Goal: Task Accomplishment & Management: Use online tool/utility

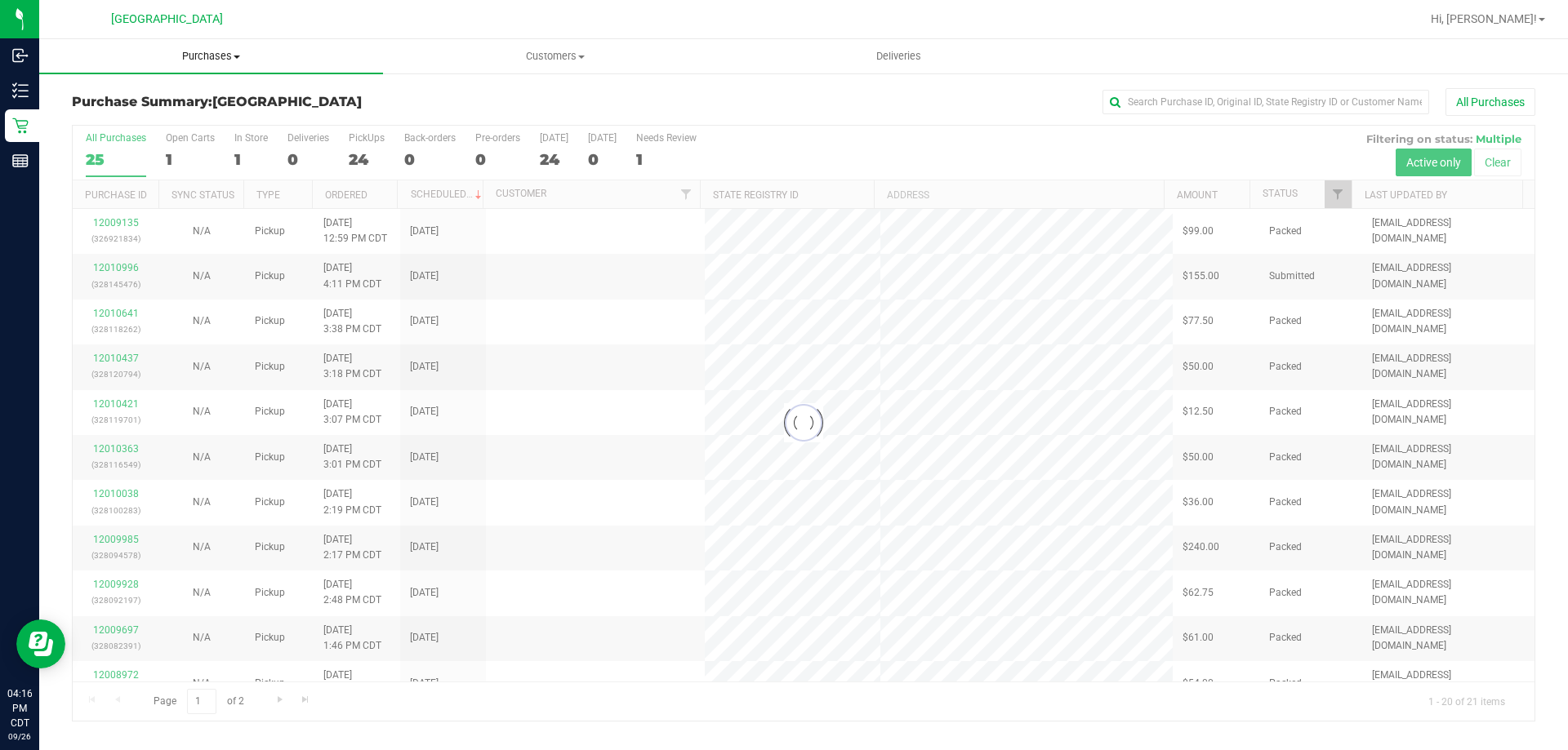
click at [190, 66] on uib-tab-heading "Purchases Summary of purchases Fulfillment All purchases" at bounding box center [211, 56] width 344 height 35
click at [144, 118] on li "Fulfillment" at bounding box center [211, 118] width 344 height 20
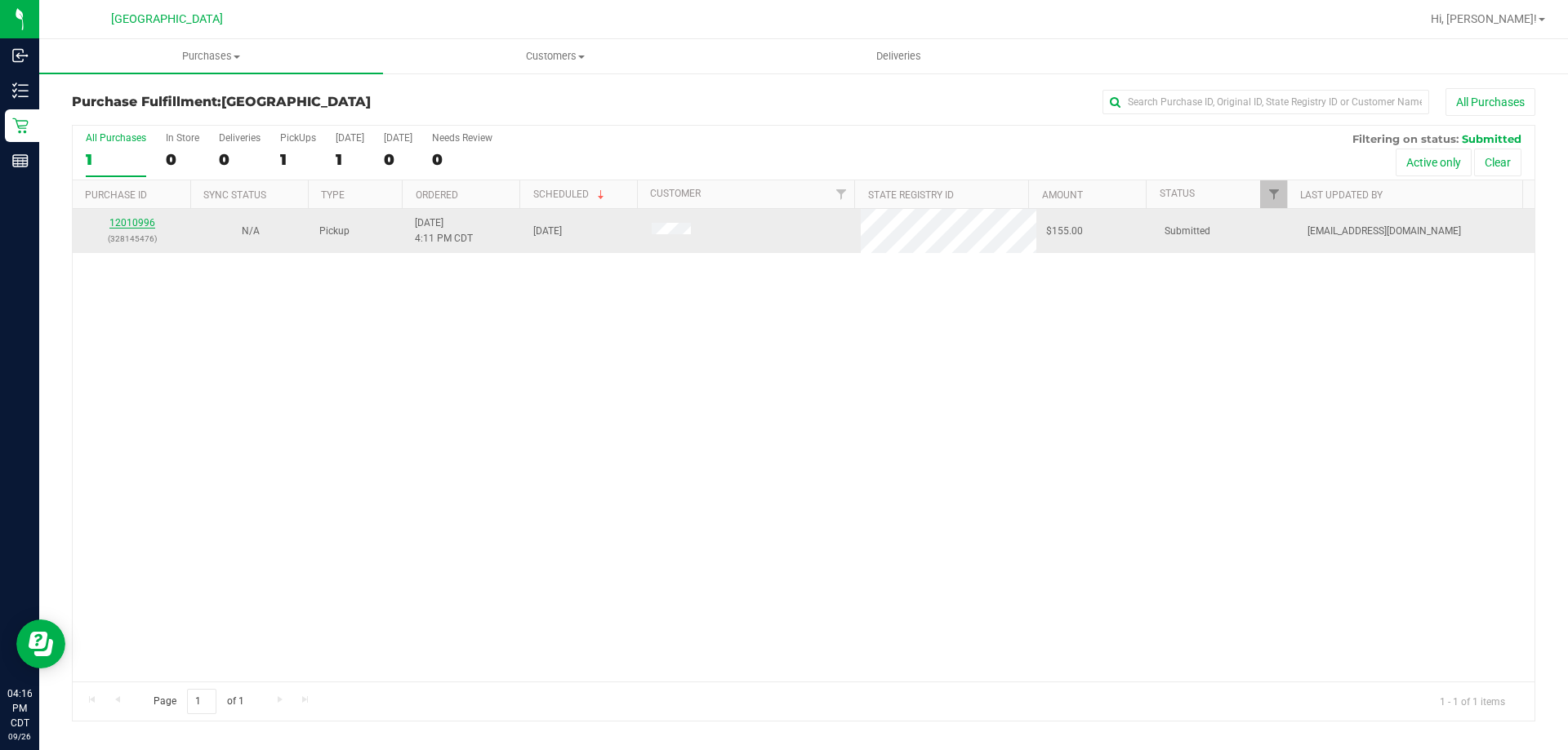
click at [145, 219] on link "12010996" at bounding box center [132, 223] width 46 height 11
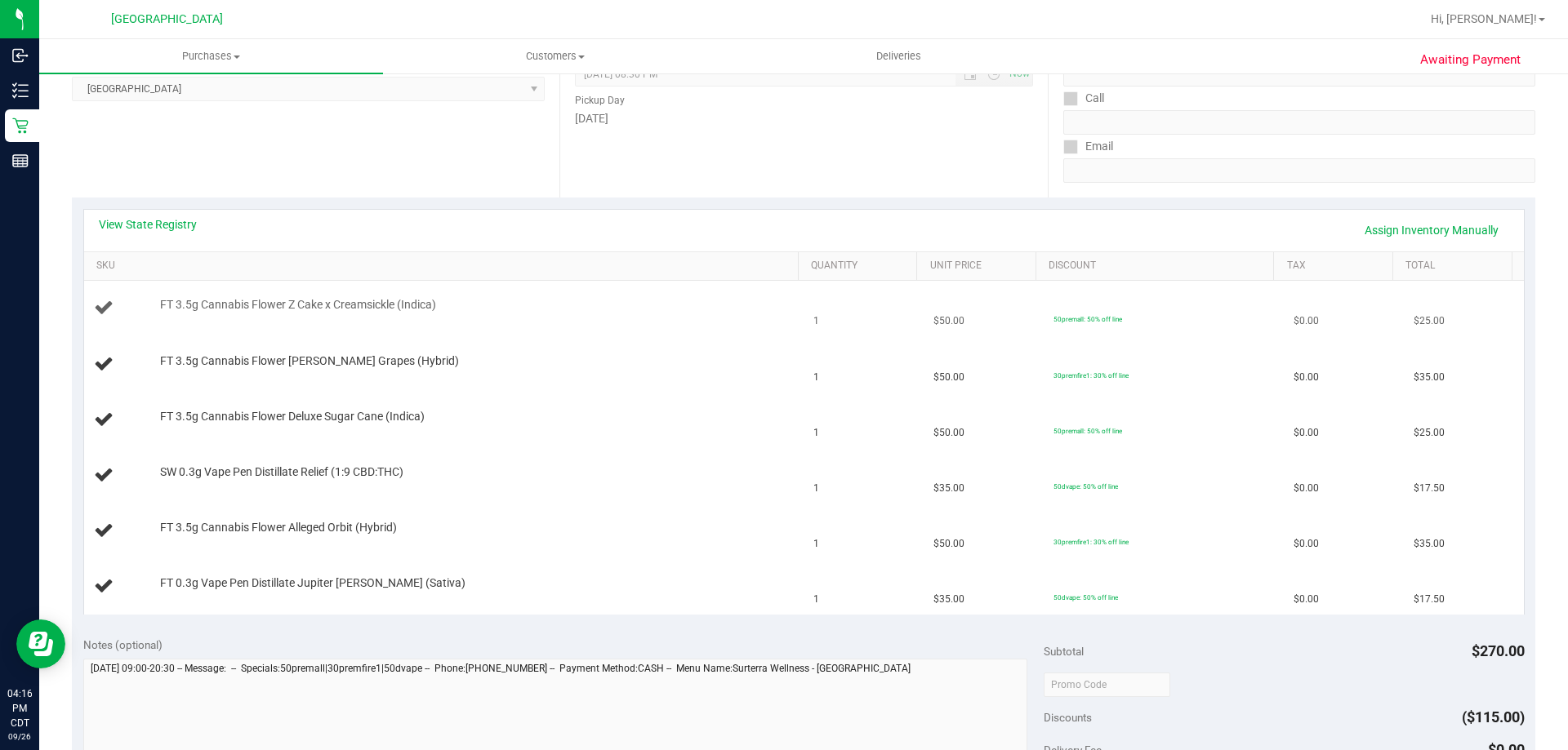
scroll to position [245, 0]
click at [180, 217] on link "View State Registry" at bounding box center [148, 221] width 98 height 16
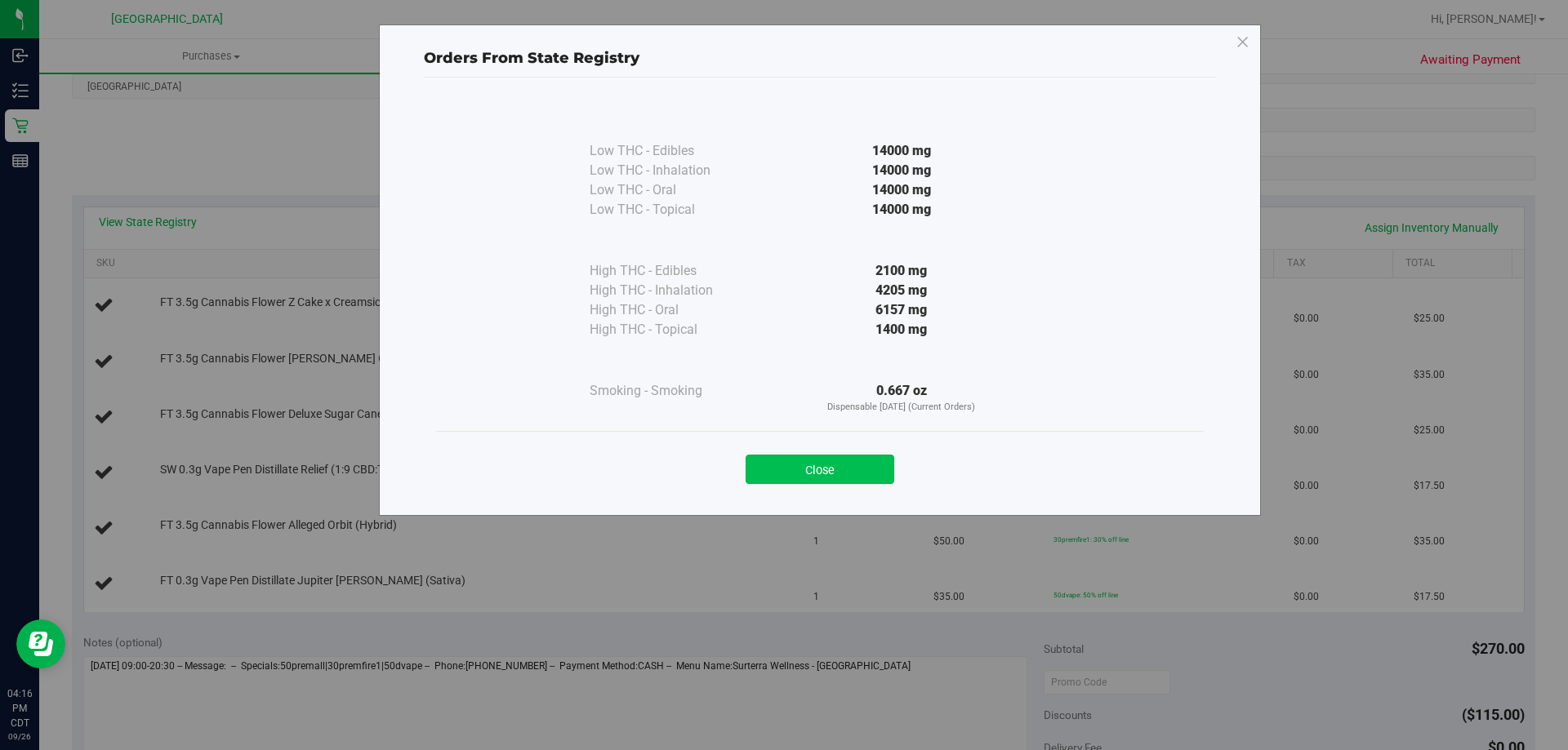
click at [842, 476] on button "Close" at bounding box center [820, 469] width 149 height 29
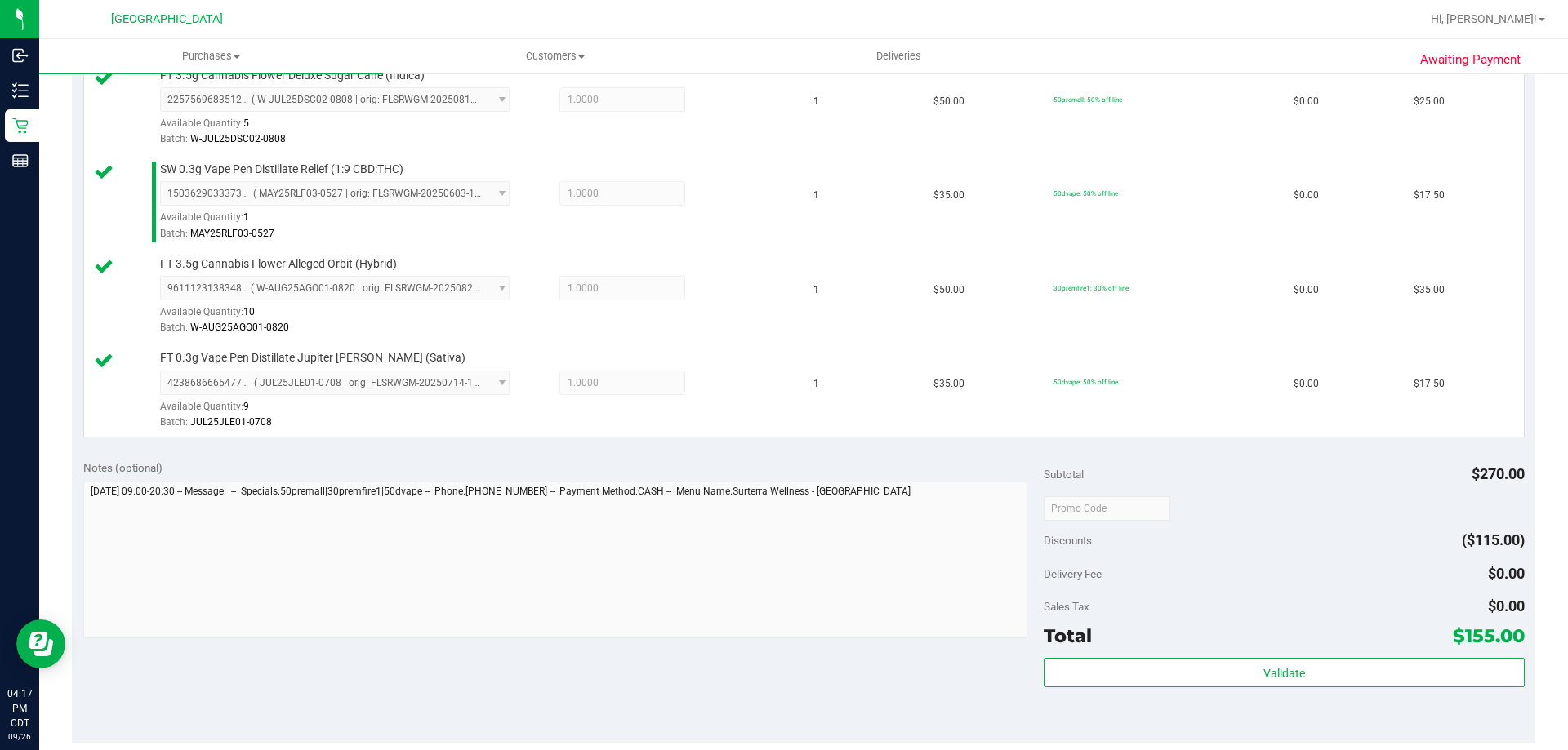
scroll to position [654, 0]
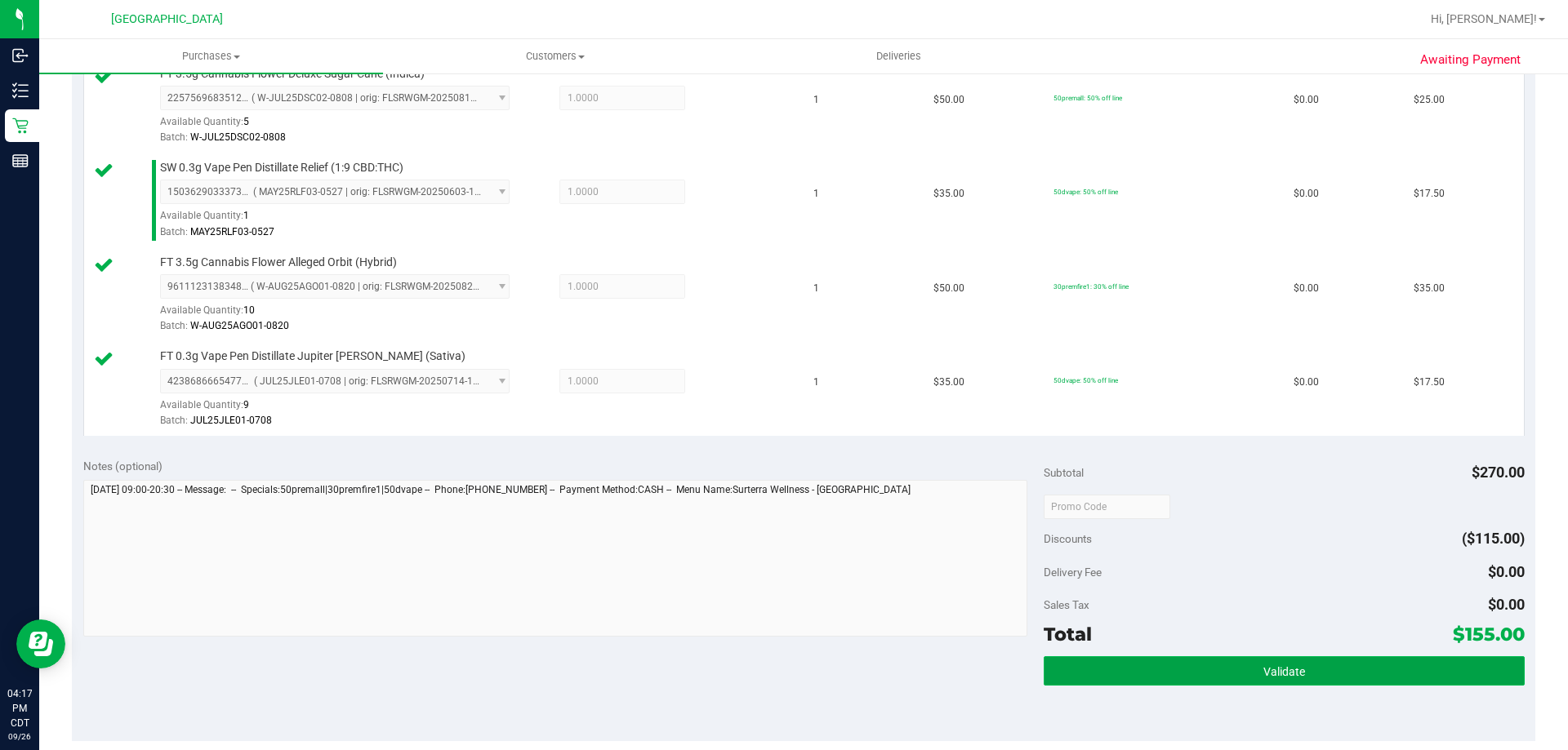
click at [1189, 662] on button "Validate" at bounding box center [1283, 670] width 481 height 29
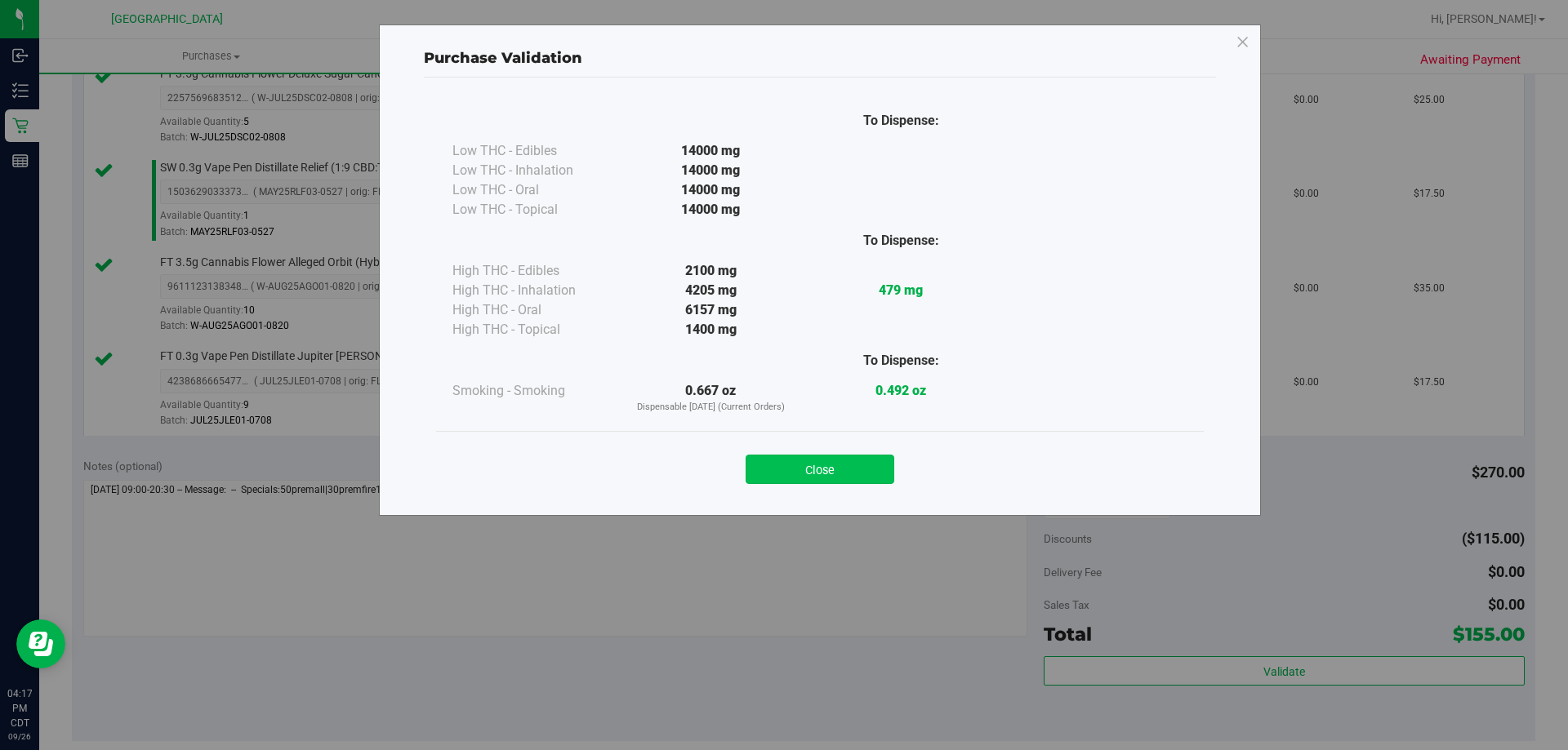
click at [861, 468] on button "Close" at bounding box center [820, 469] width 149 height 29
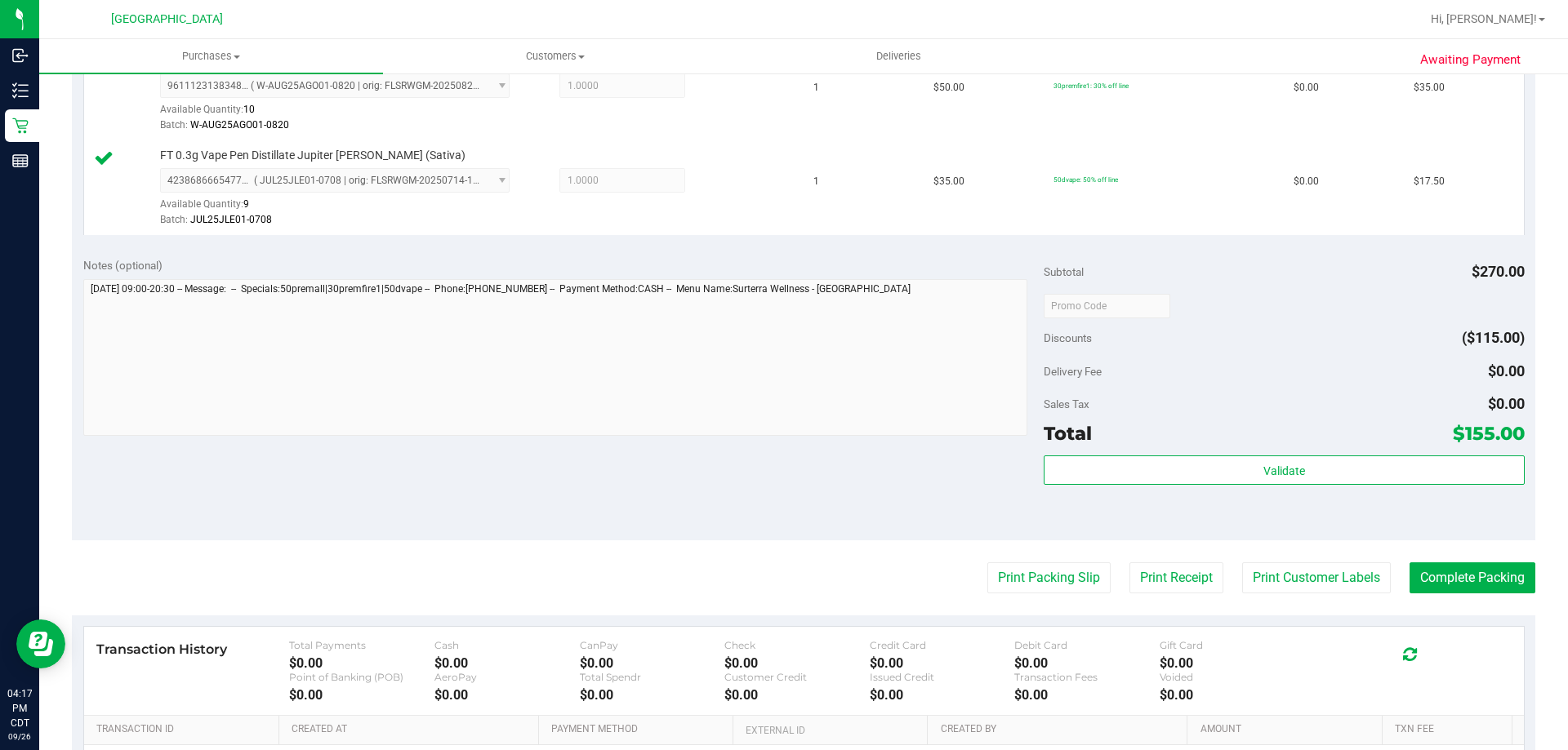
scroll to position [979, 0]
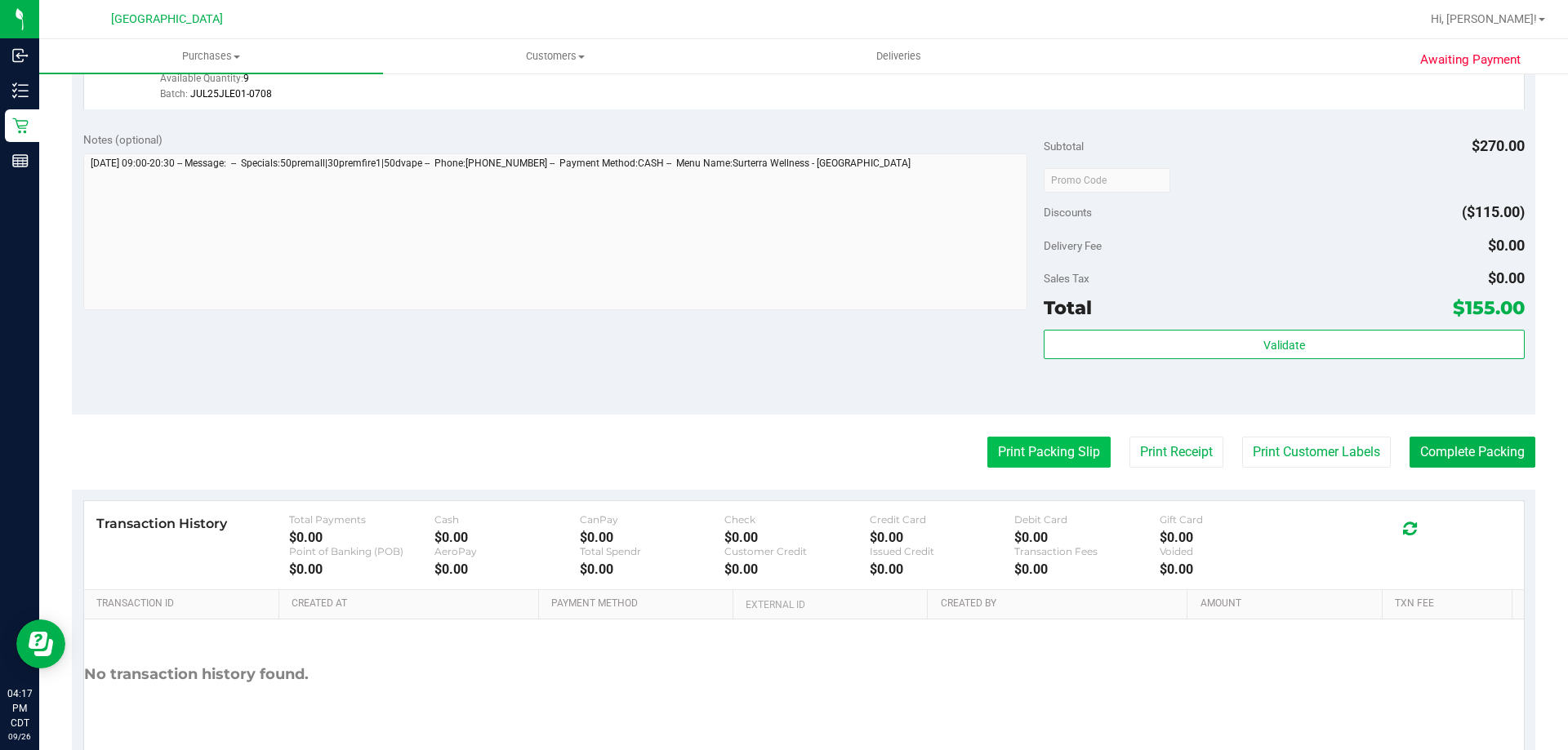
click at [1045, 456] on button "Print Packing Slip" at bounding box center [1049, 451] width 124 height 31
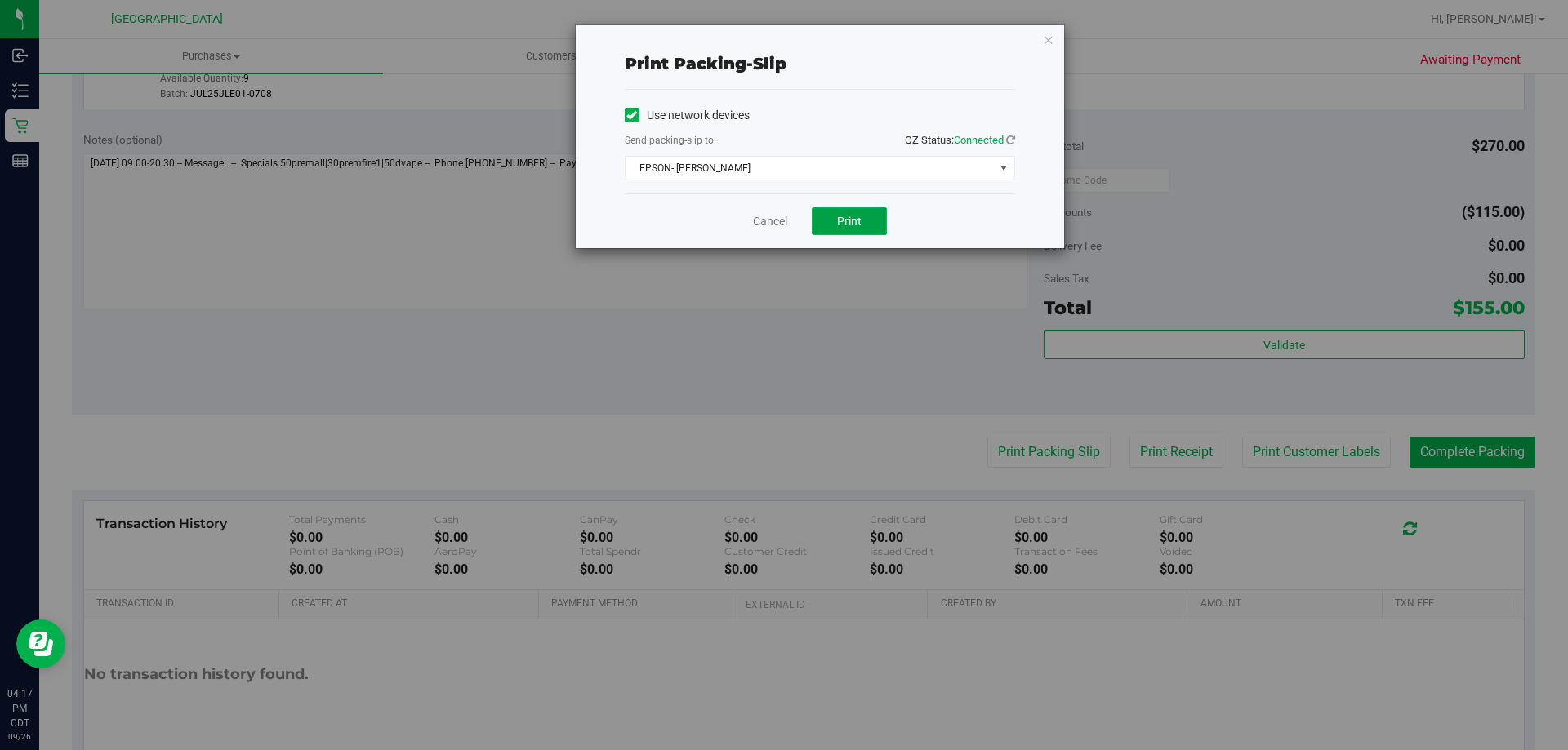
click at [860, 229] on button "Print" at bounding box center [850, 221] width 75 height 28
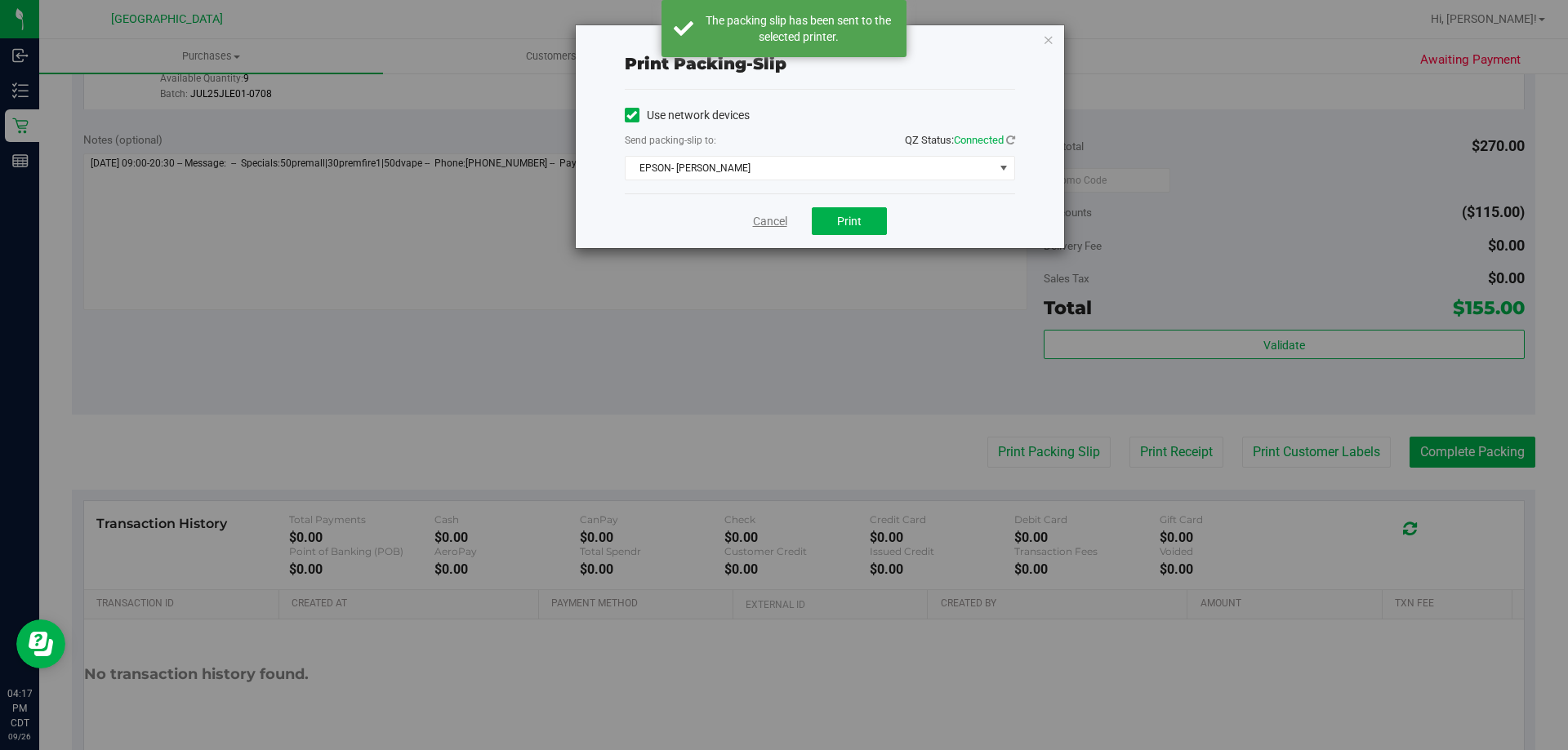
click at [767, 220] on link "Cancel" at bounding box center [770, 222] width 35 height 17
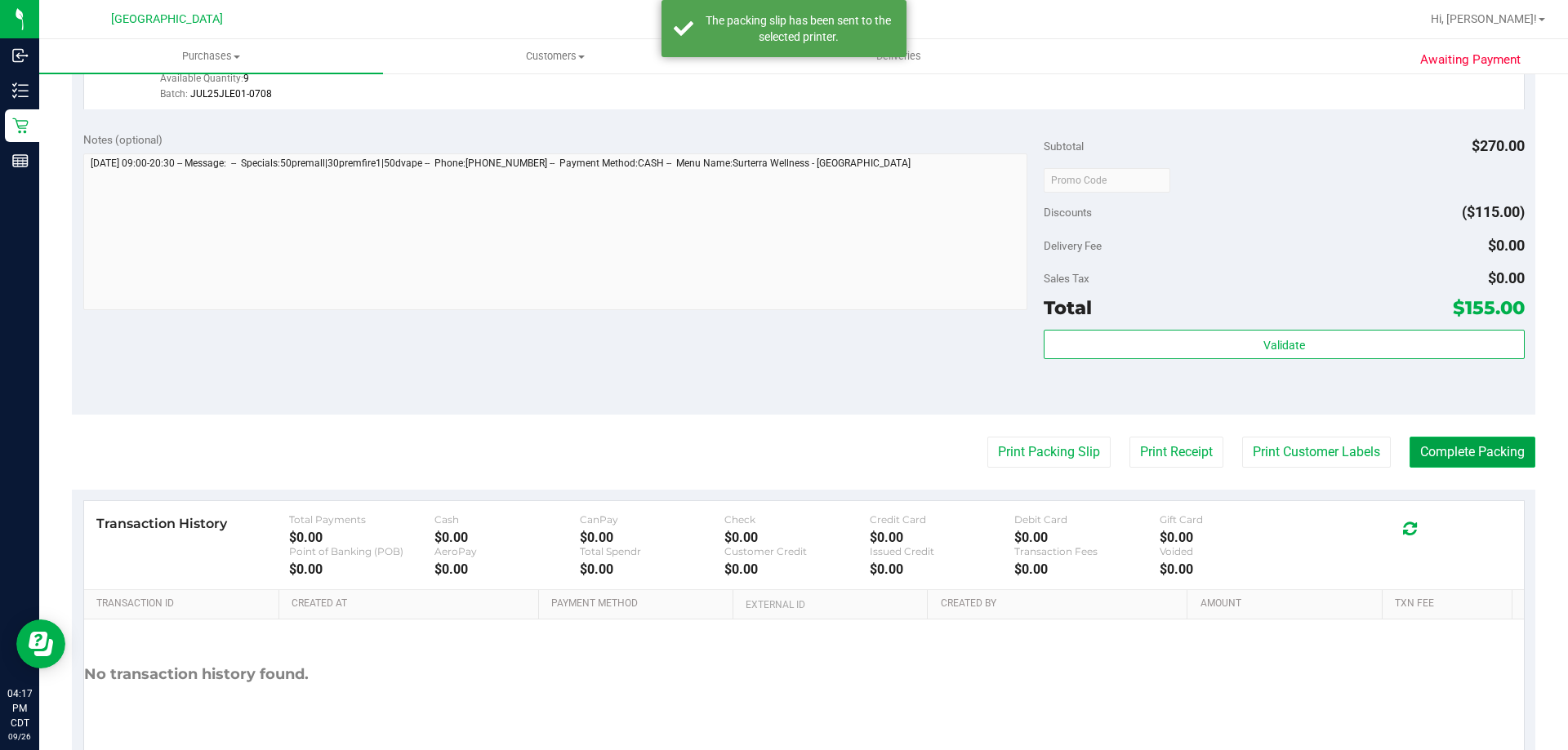
click at [1446, 457] on button "Complete Packing" at bounding box center [1472, 451] width 126 height 31
